Goal: Task Accomplishment & Management: Manage account settings

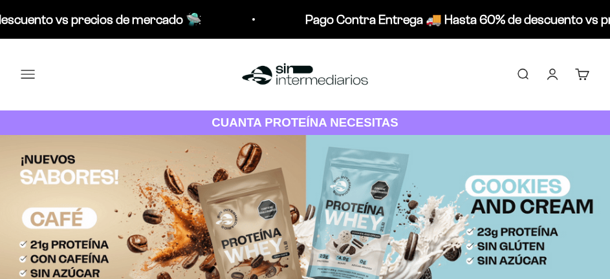
click at [34, 81] on button "Menú" at bounding box center [28, 74] width 14 height 14
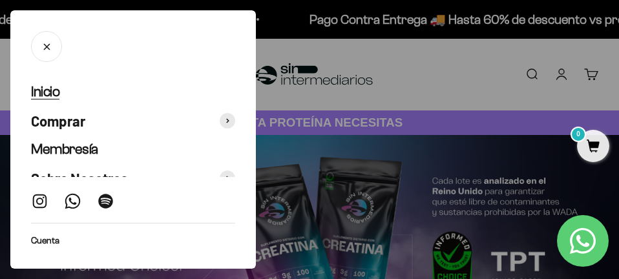
click at [61, 94] on link "Inicio" at bounding box center [133, 92] width 204 height 19
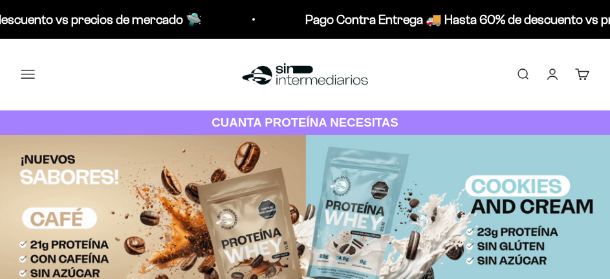
click at [550, 70] on link "Iniciar sesión" at bounding box center [552, 74] width 14 height 14
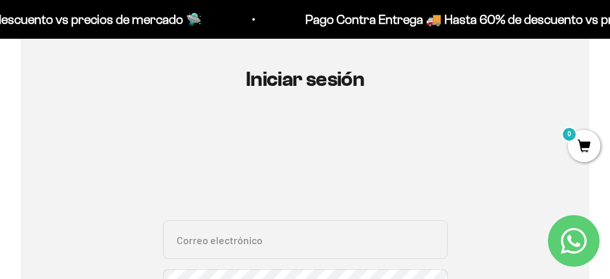
scroll to position [194, 0]
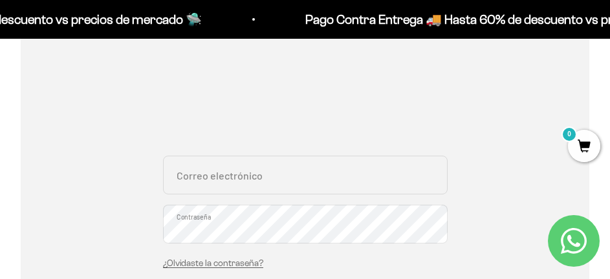
click at [307, 191] on input "Correo electrónico" at bounding box center [305, 175] width 284 height 39
type input "saroap@unal.edu.co"
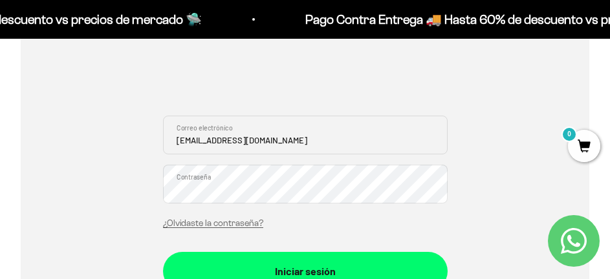
scroll to position [259, 0]
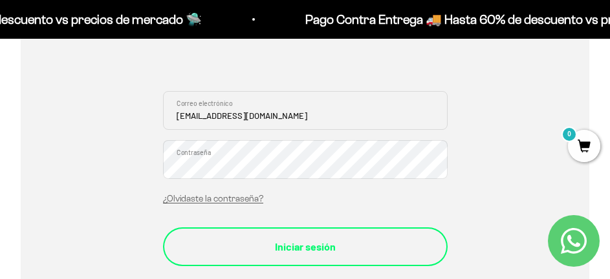
click at [264, 239] on div "Iniciar sesión" at bounding box center [305, 247] width 233 height 17
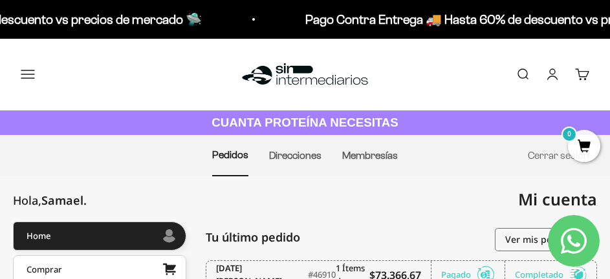
click at [415, 54] on div "Menú Buscar Inicio Comprar Proteínas Ver Todos Whey Iso Vegan Pancakes Pre-Entr…" at bounding box center [305, 75] width 610 height 72
click at [384, 19] on p "Pago Contra Entrega 🚚 Hasta 60% de descuento vs precios de mercado 🛸" at bounding box center [516, 19] width 426 height 21
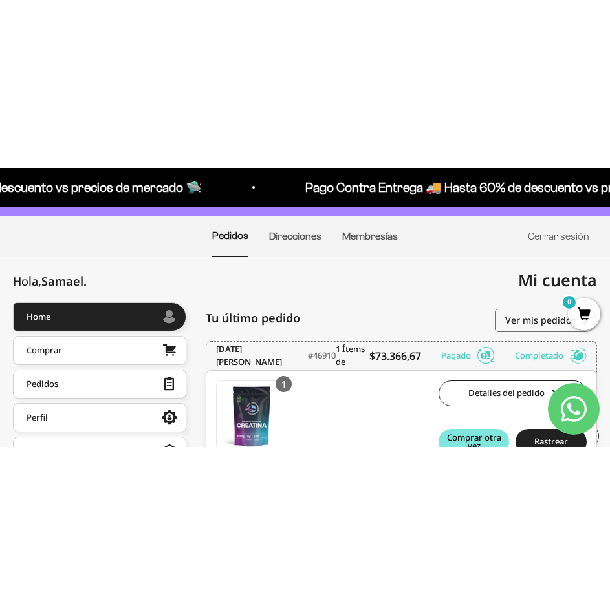
scroll to position [65, 0]
